Goal: Information Seeking & Learning: Learn about a topic

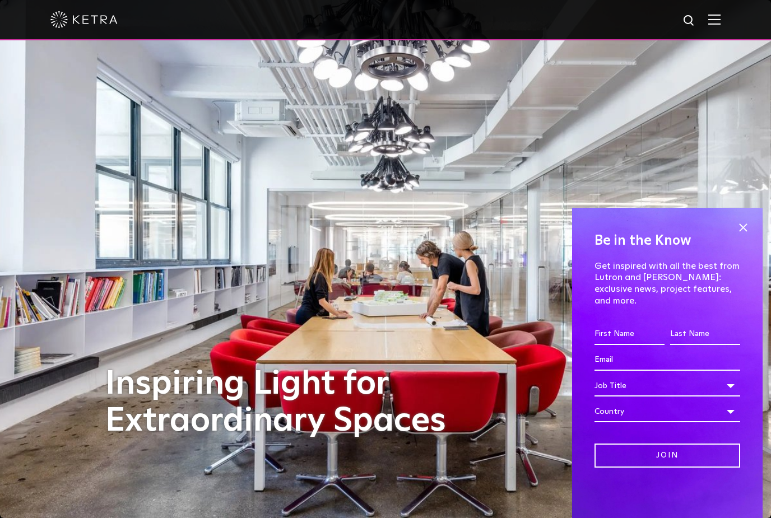
click at [708, 17] on img at bounding box center [714, 19] width 12 height 11
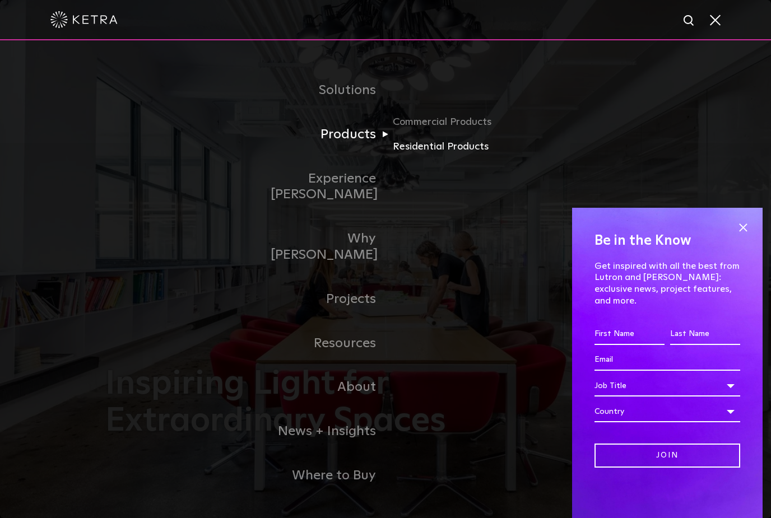
click at [411, 155] on link "Residential Products" at bounding box center [447, 147] width 108 height 16
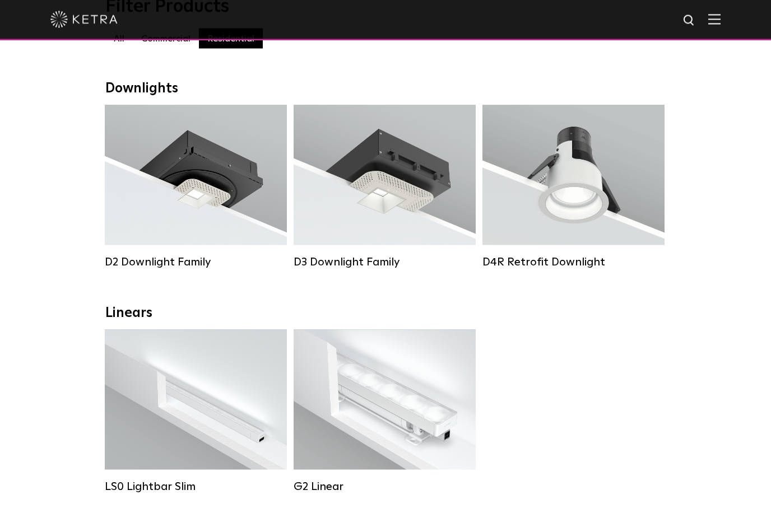
scroll to position [142, 0]
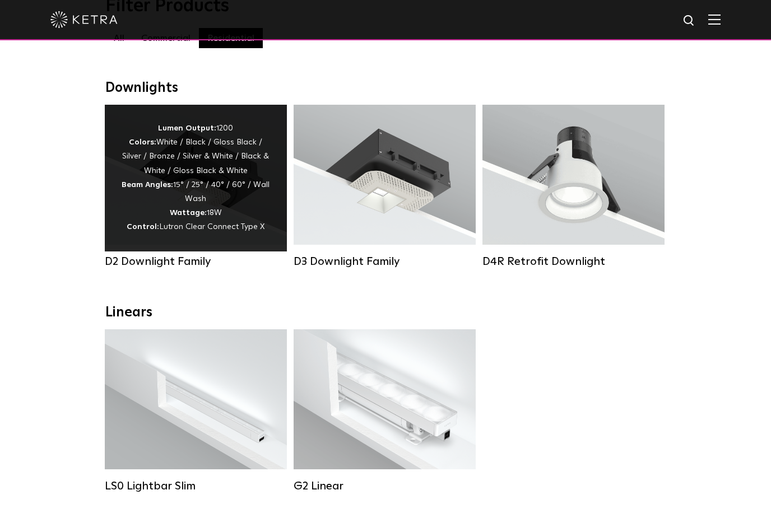
click at [158, 241] on div "Lumen Output: 1200 Colors: White / Black / Gloss Black / Silver / Bronze / Silv…" at bounding box center [196, 178] width 182 height 147
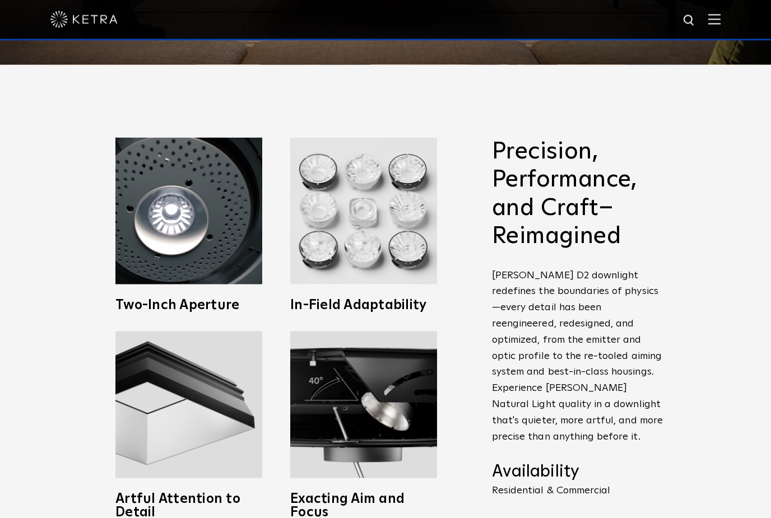
scroll to position [454, 0]
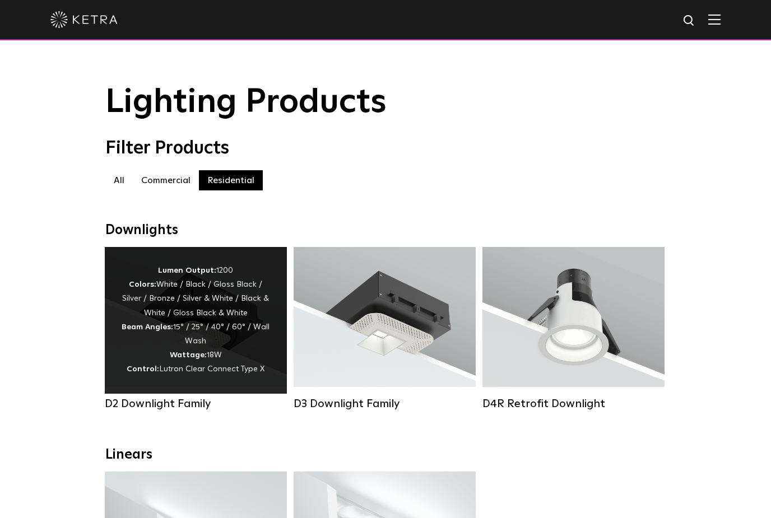
click at [157, 338] on div "Lumen Output: 1200 Colors: White / Black / Gloss Black / Silver / Bronze / Silv…" at bounding box center [196, 320] width 148 height 113
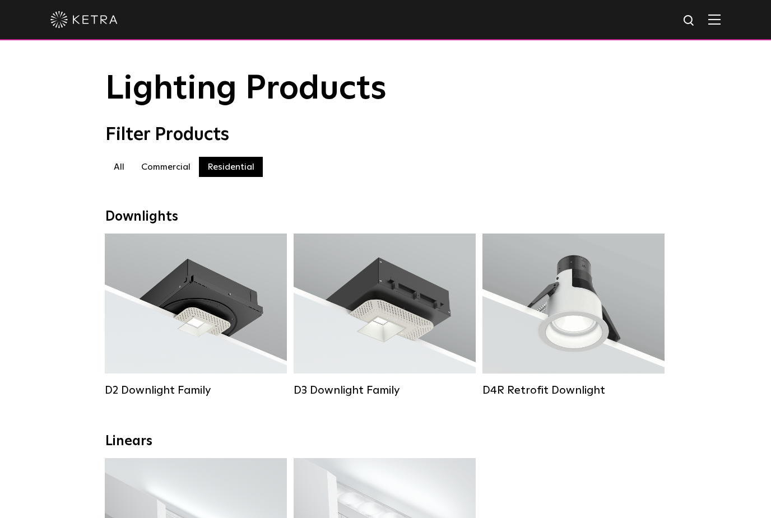
scroll to position [67, 0]
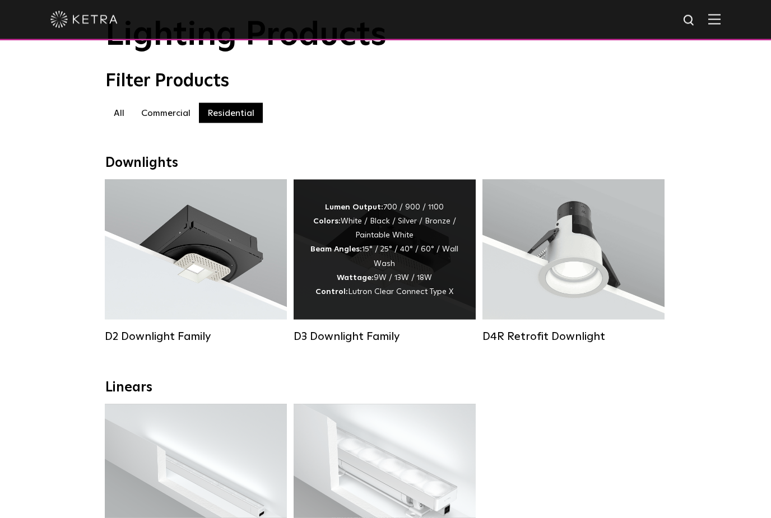
click at [364, 302] on div "Lumen Output: 700 / 900 / 1100 Colors: White / Black / Silver / Bronze / Painta…" at bounding box center [384, 250] width 182 height 140
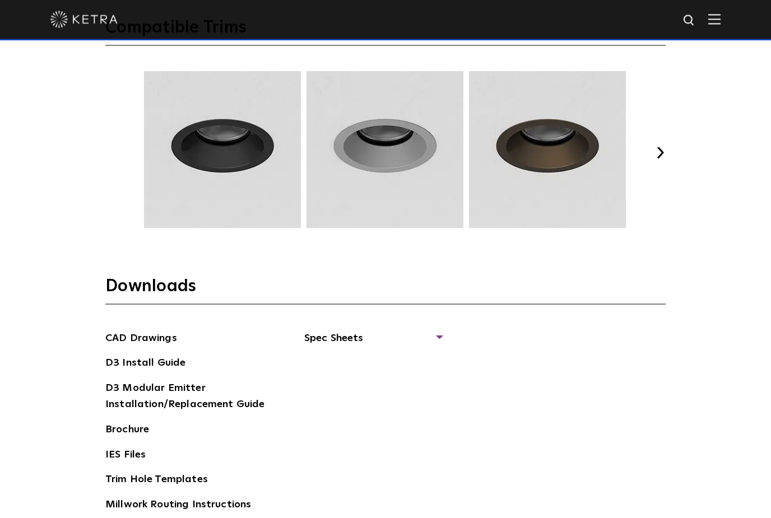
scroll to position [1701, 0]
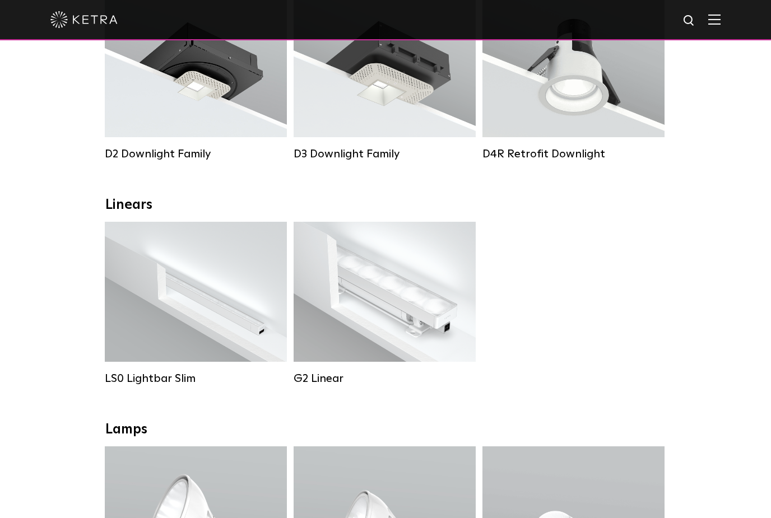
scroll to position [282, 0]
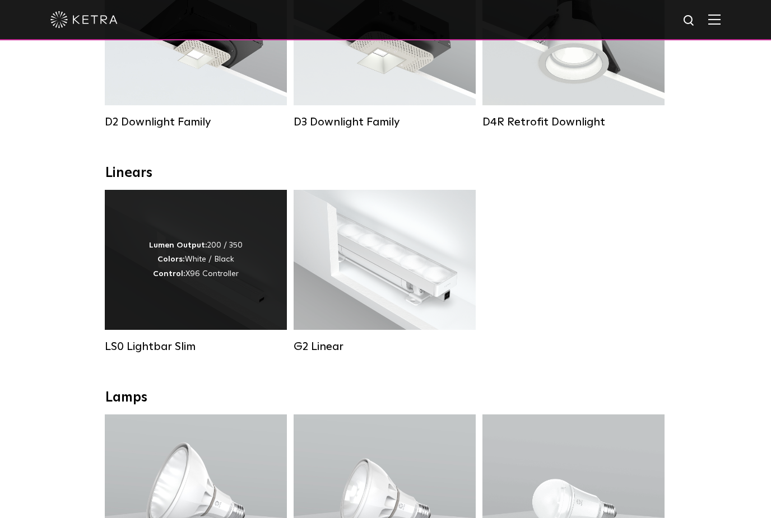
click at [202, 277] on div "Lumen Output: 200 / 350 Colors: White / Black Control: X96 Controller" at bounding box center [196, 260] width 94 height 43
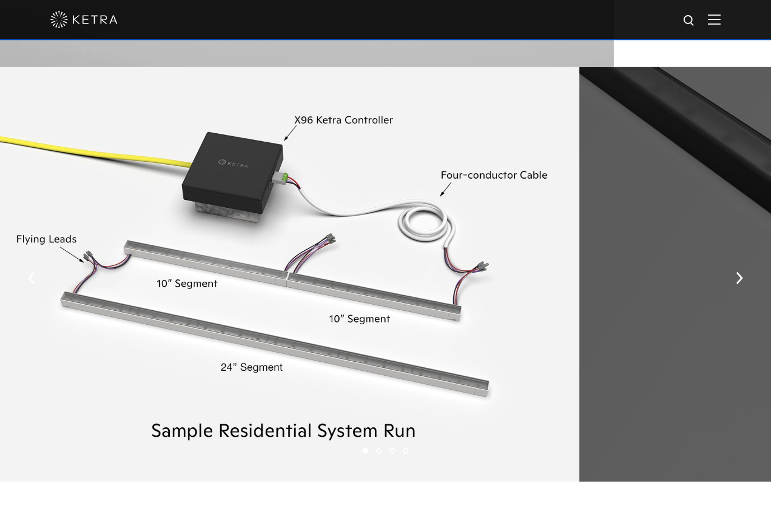
scroll to position [1506, 0]
